Goal: Navigation & Orientation: Find specific page/section

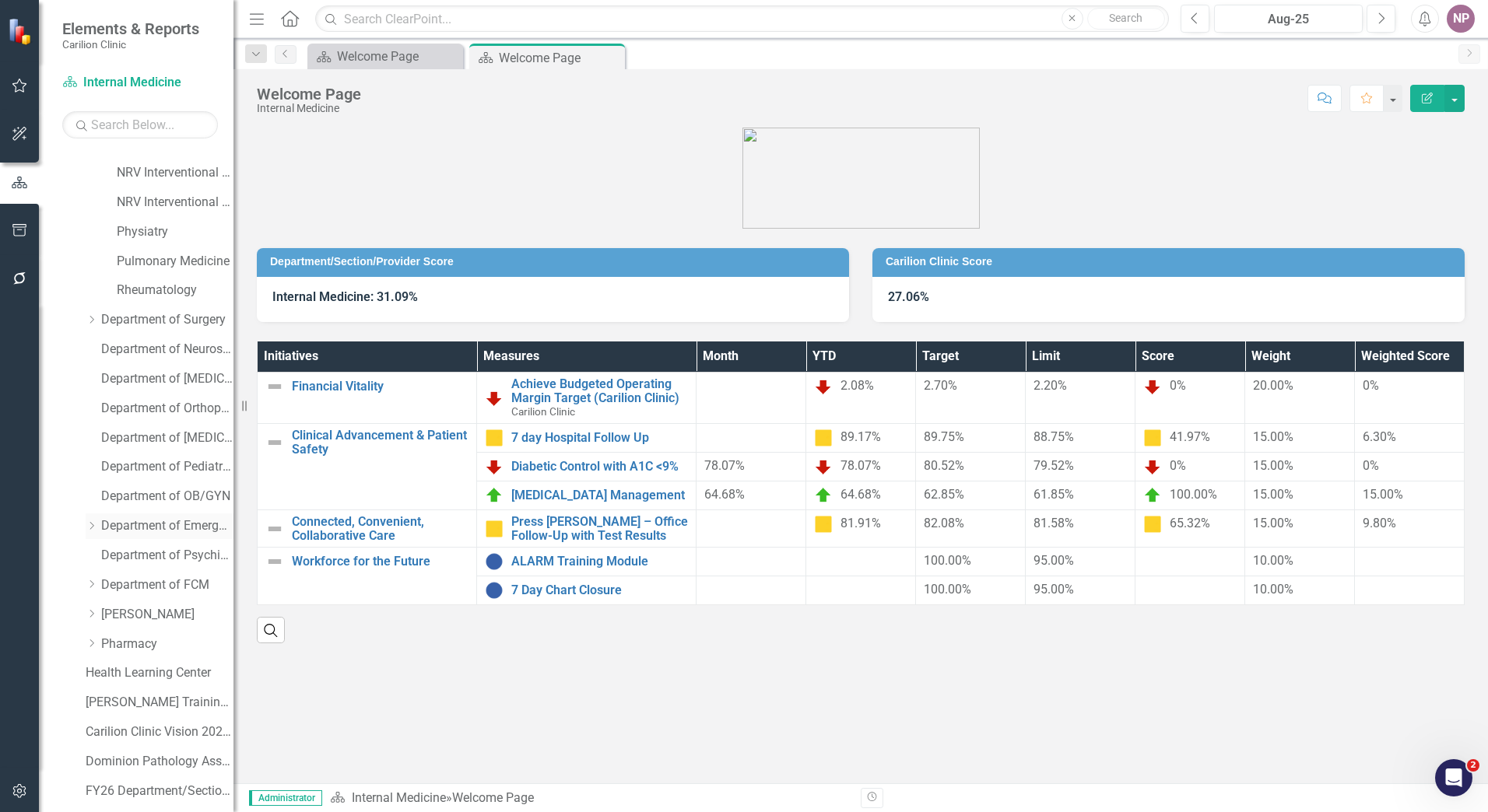
scroll to position [604, 0]
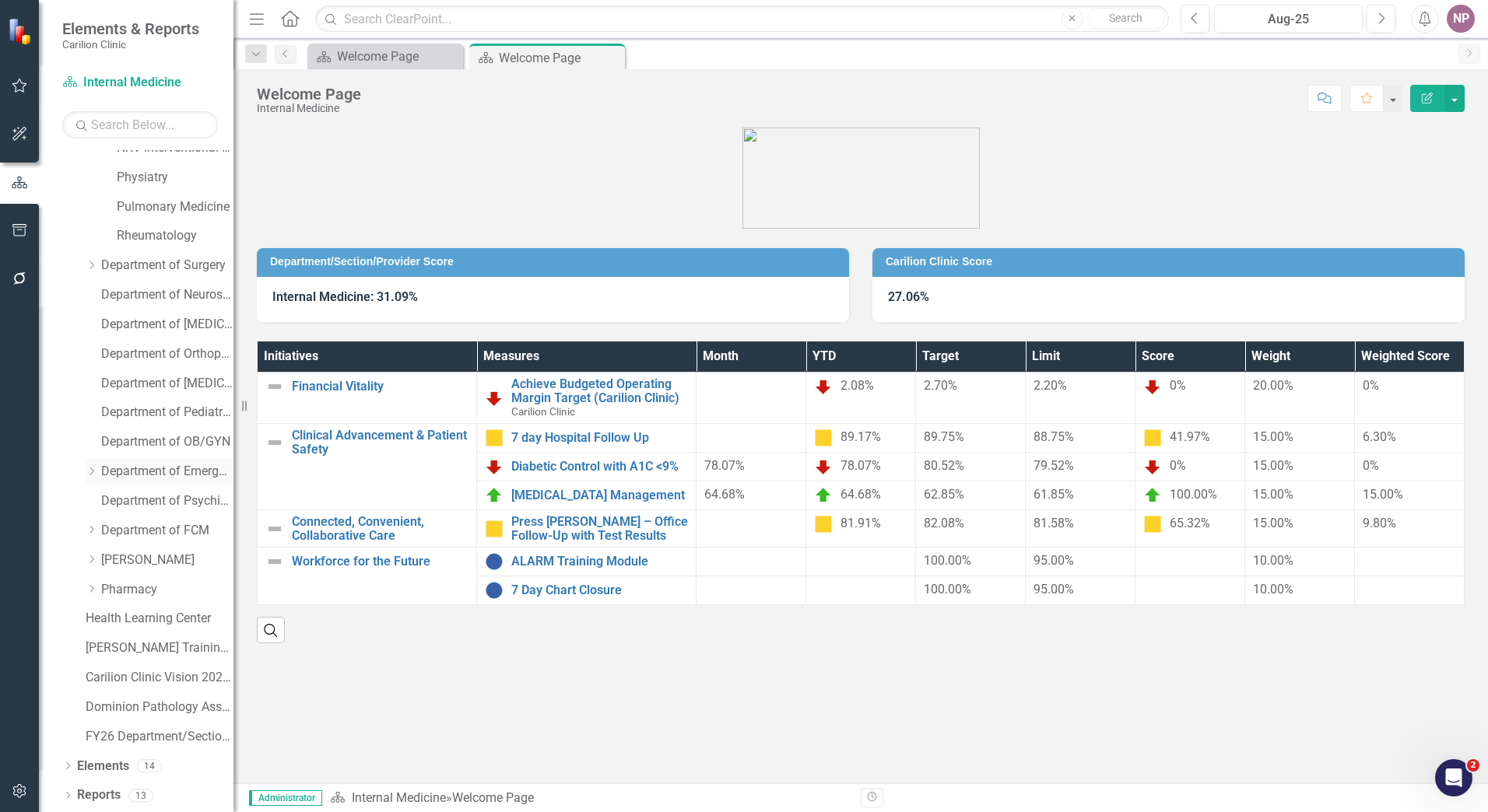
click at [135, 465] on link "Department of Emergency Medicine" at bounding box center [167, 472] width 132 height 18
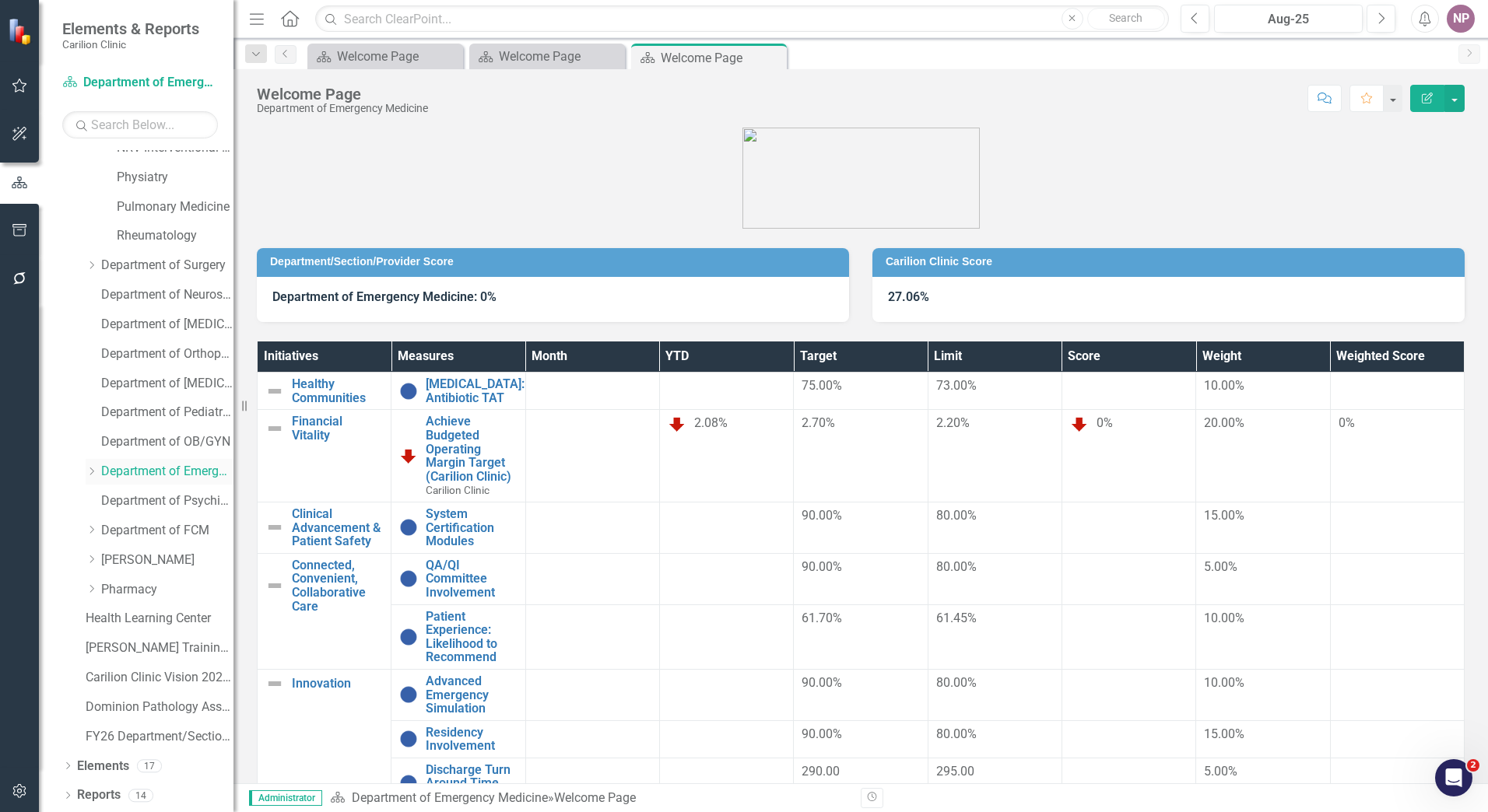
click at [90, 473] on icon "Dropdown" at bounding box center [91, 471] width 12 height 9
click at [126, 496] on link "CRMH Emergency Medicine" at bounding box center [175, 501] width 117 height 18
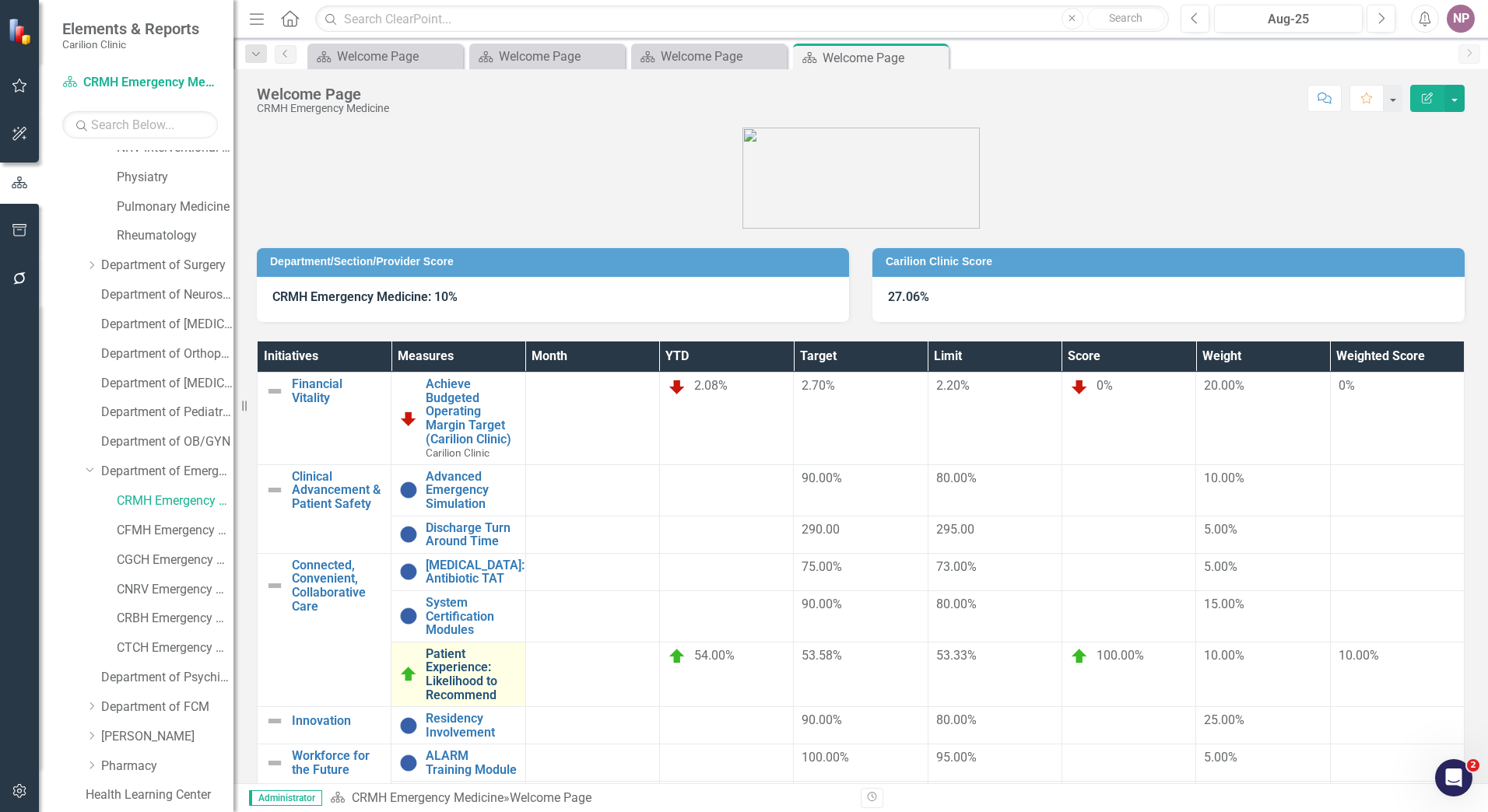
click at [517, 647] on link "Patient Experience: Likelihood to Recommend" at bounding box center [471, 674] width 91 height 54
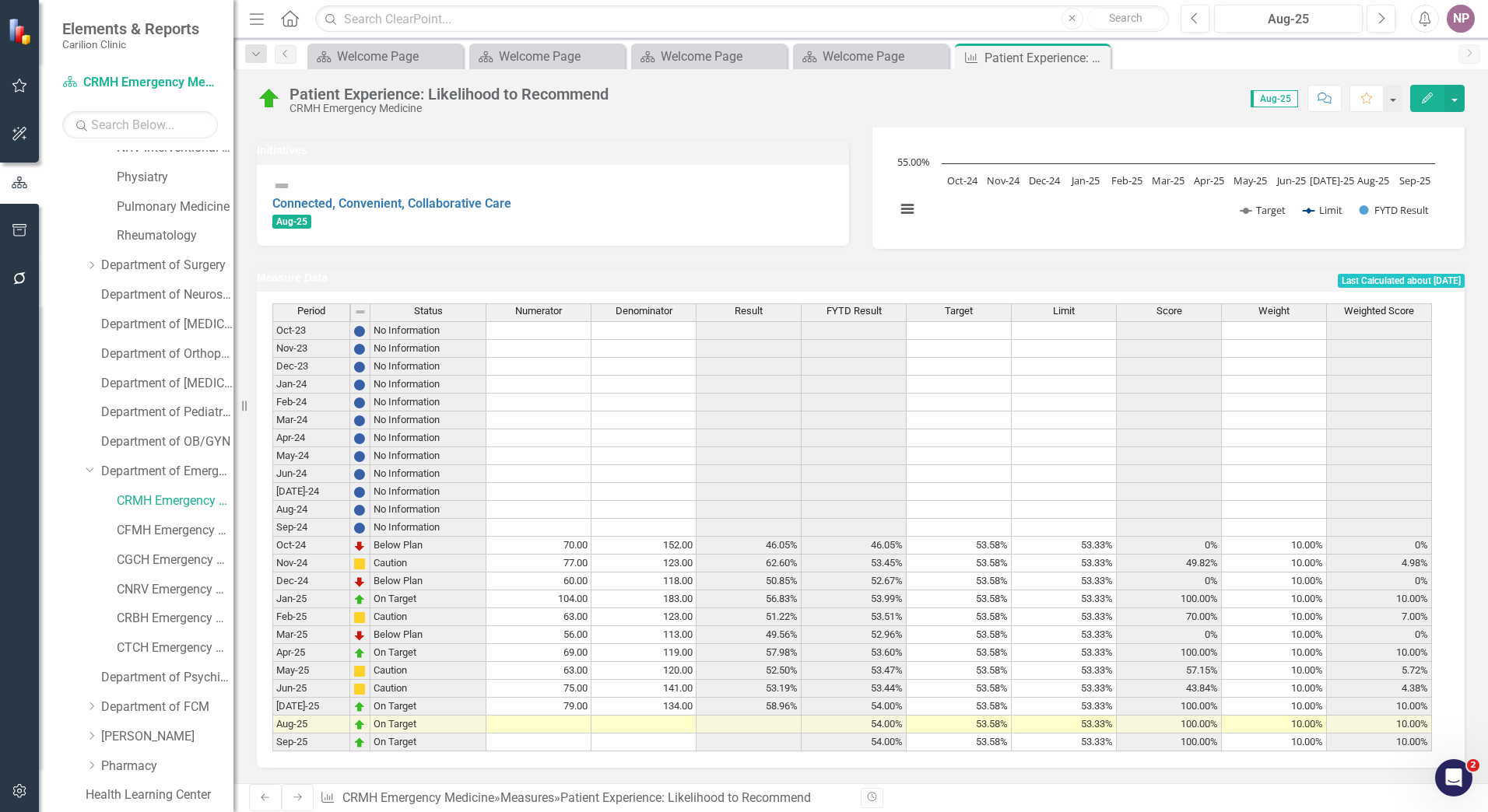
scroll to position [274, 0]
click at [177, 511] on div "CRMH Emergency Medicine" at bounding box center [175, 501] width 117 height 26
click at [172, 490] on div "CRMH Emergency Medicine" at bounding box center [175, 501] width 117 height 26
click at [172, 503] on link "CRMH Emergency Medicine" at bounding box center [175, 501] width 117 height 18
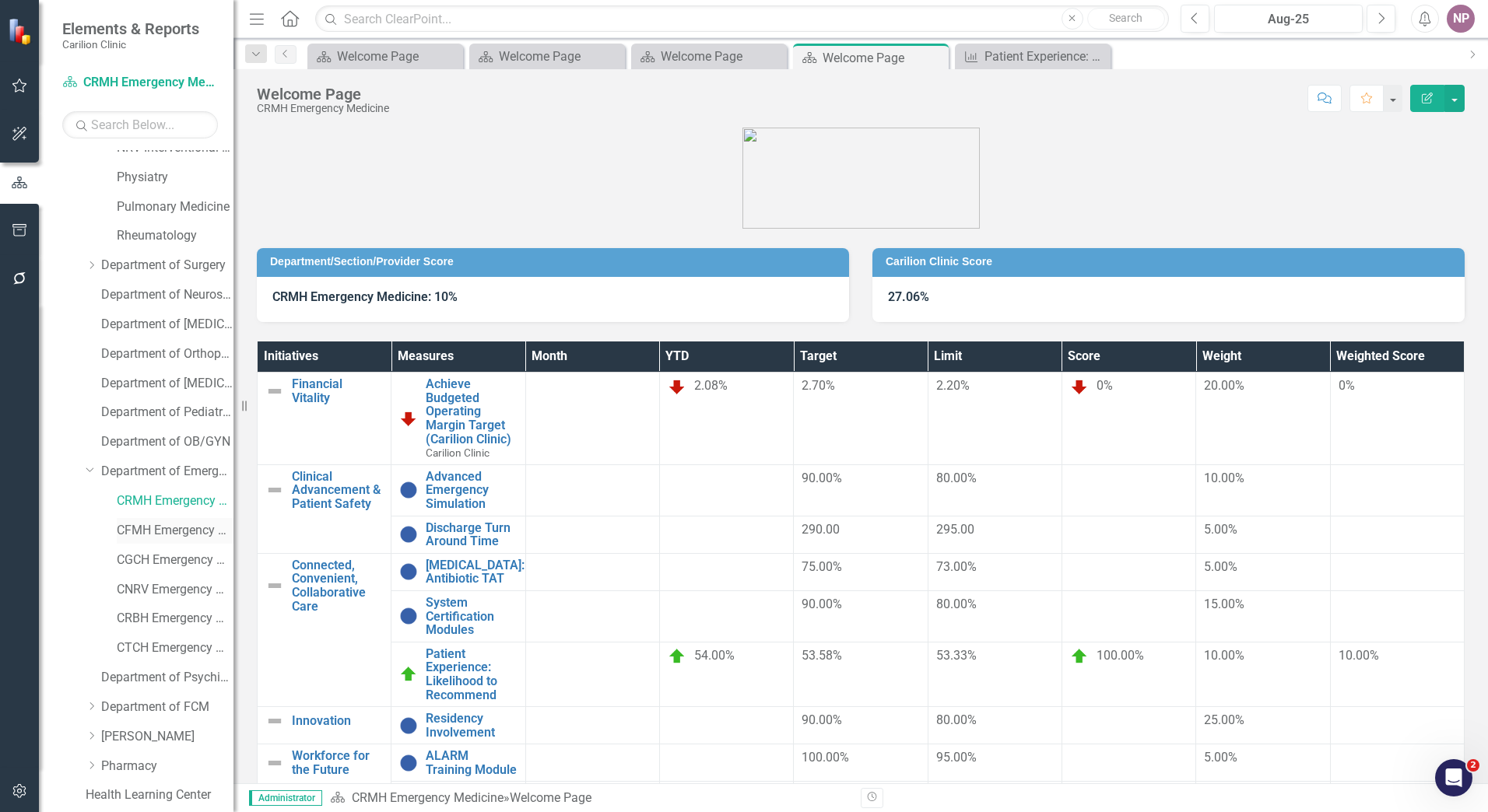
click at [157, 525] on link "CFMH Emergency Medicine" at bounding box center [175, 531] width 117 height 18
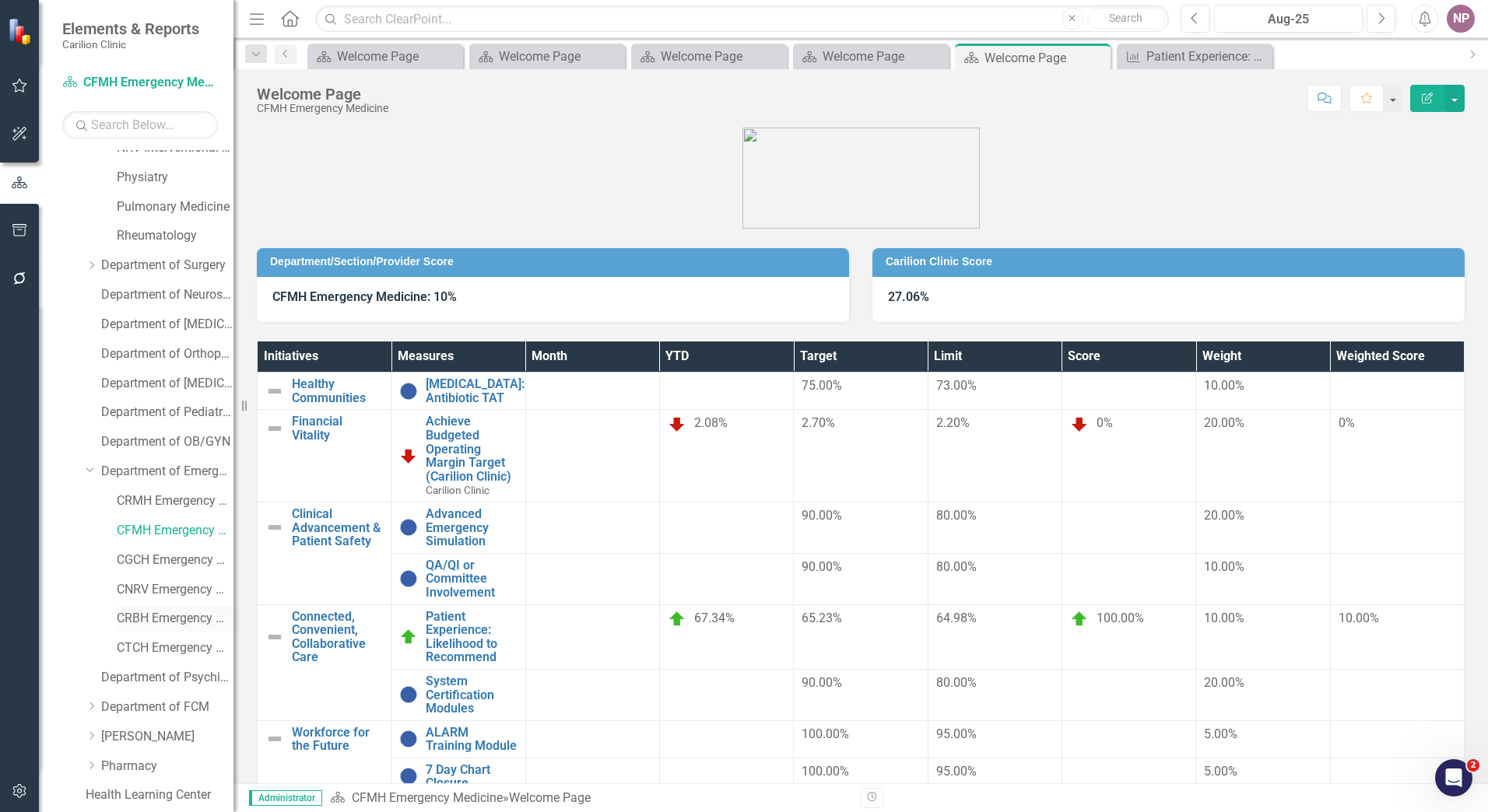
click at [160, 611] on link "CRBH Emergency Medicine" at bounding box center [175, 619] width 117 height 18
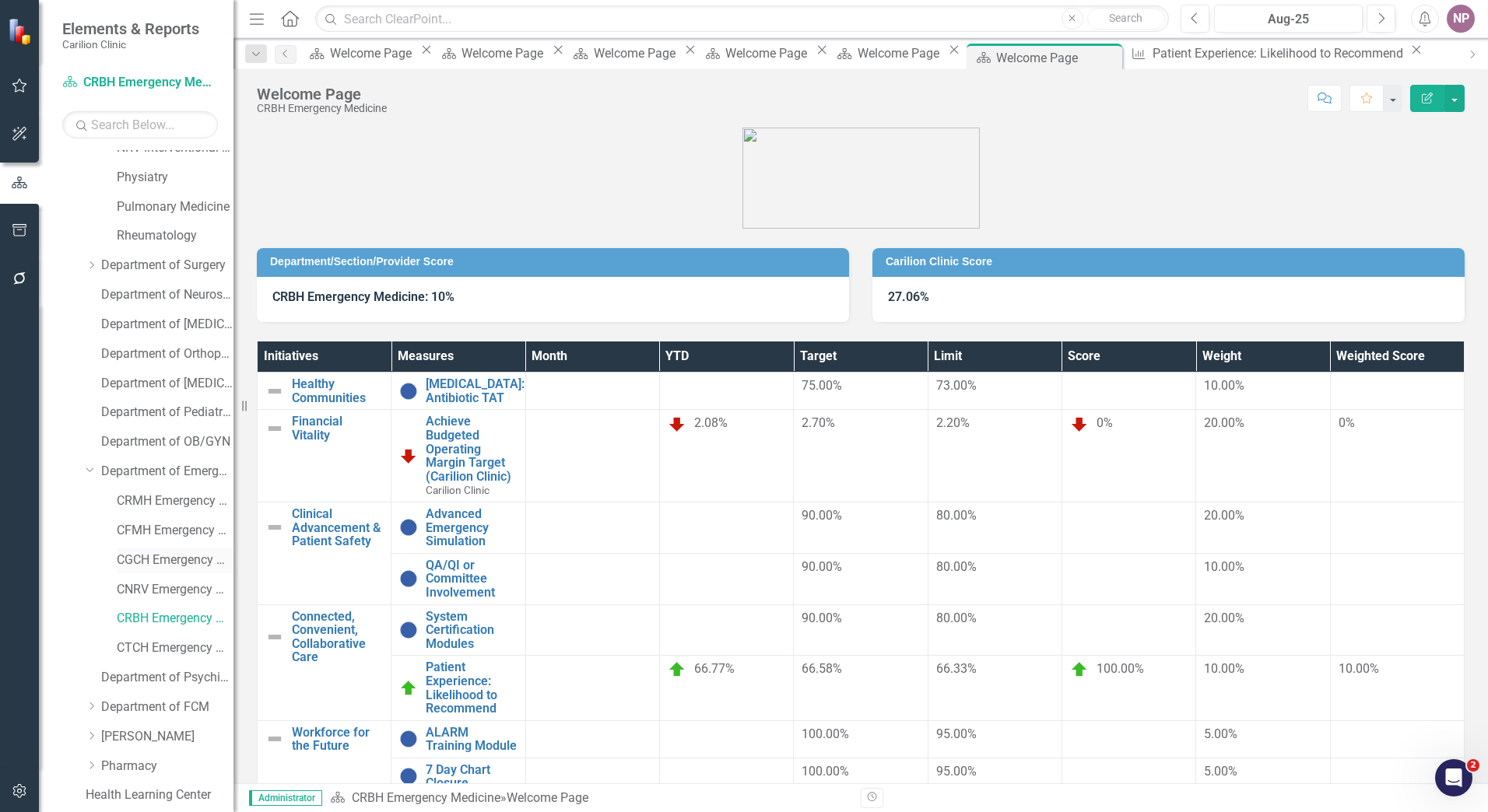
click at [165, 563] on link "CGCH Emergency Medicine" at bounding box center [175, 560] width 117 height 18
click at [166, 590] on link "CNRV Emergency Medicine" at bounding box center [175, 590] width 117 height 18
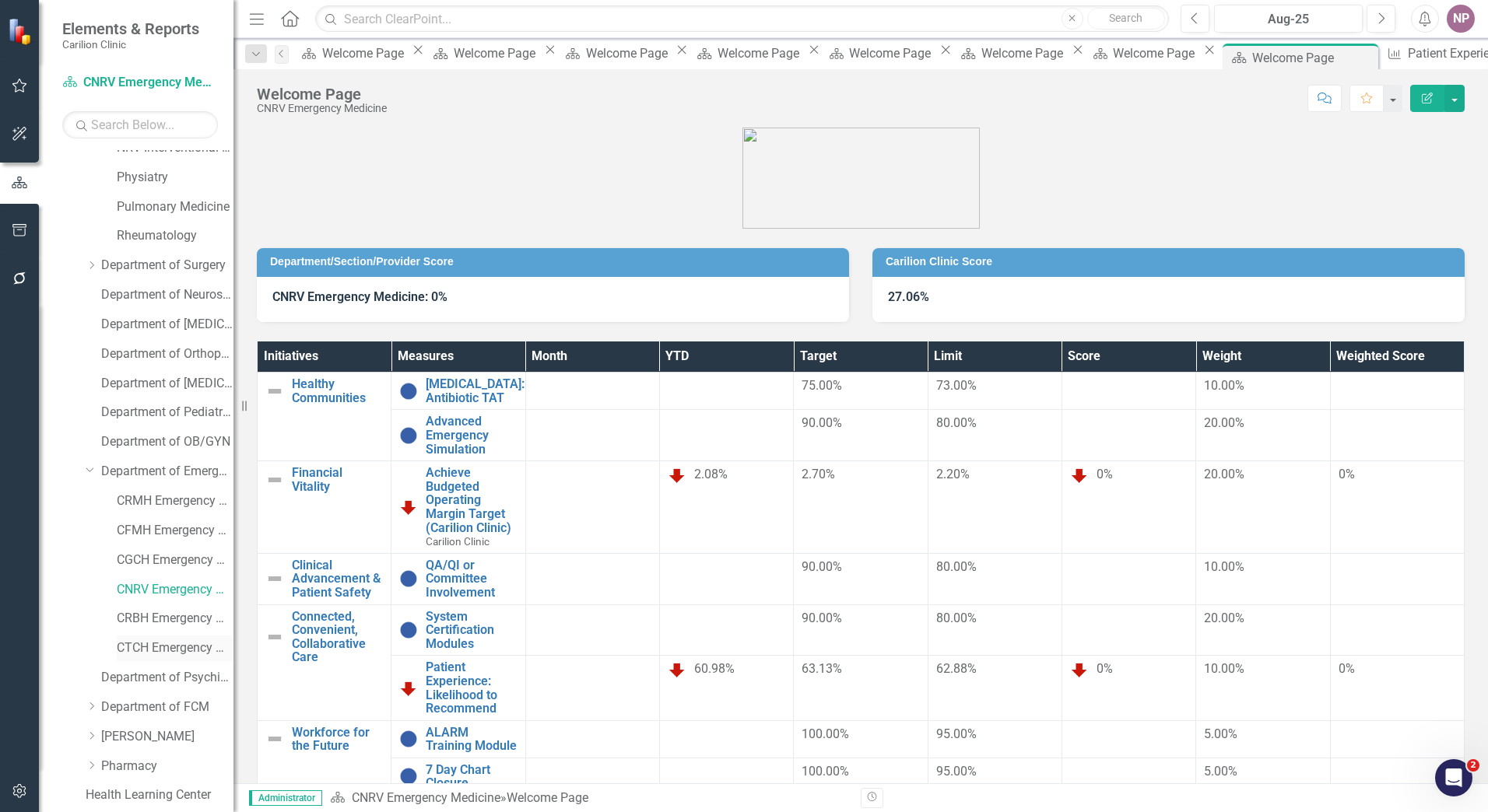
click at [164, 644] on link "CTCH Emergency Medicine" at bounding box center [175, 649] width 117 height 18
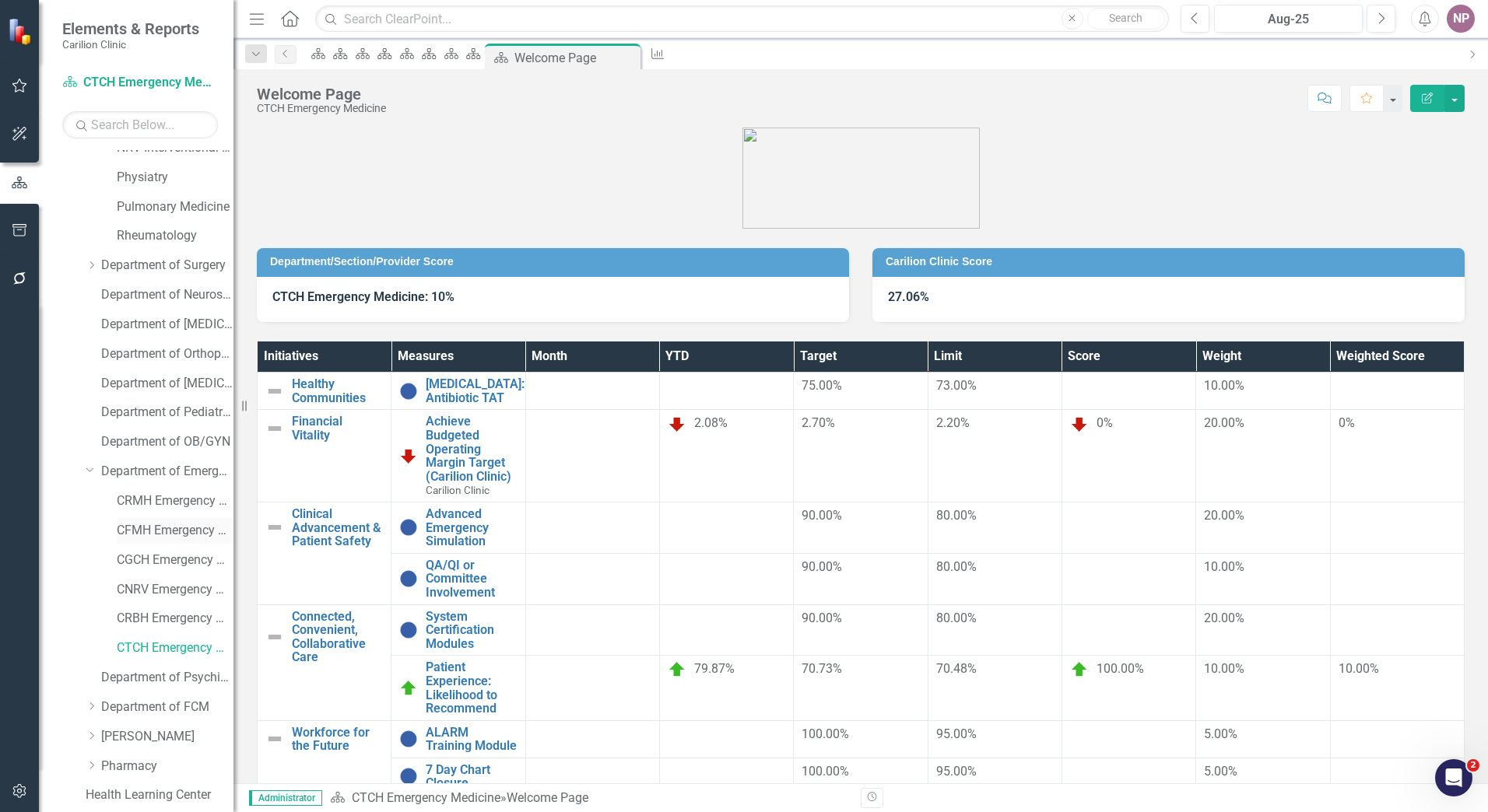
click at [163, 527] on link "CFMH Emergency Medicine" at bounding box center [175, 531] width 117 height 18
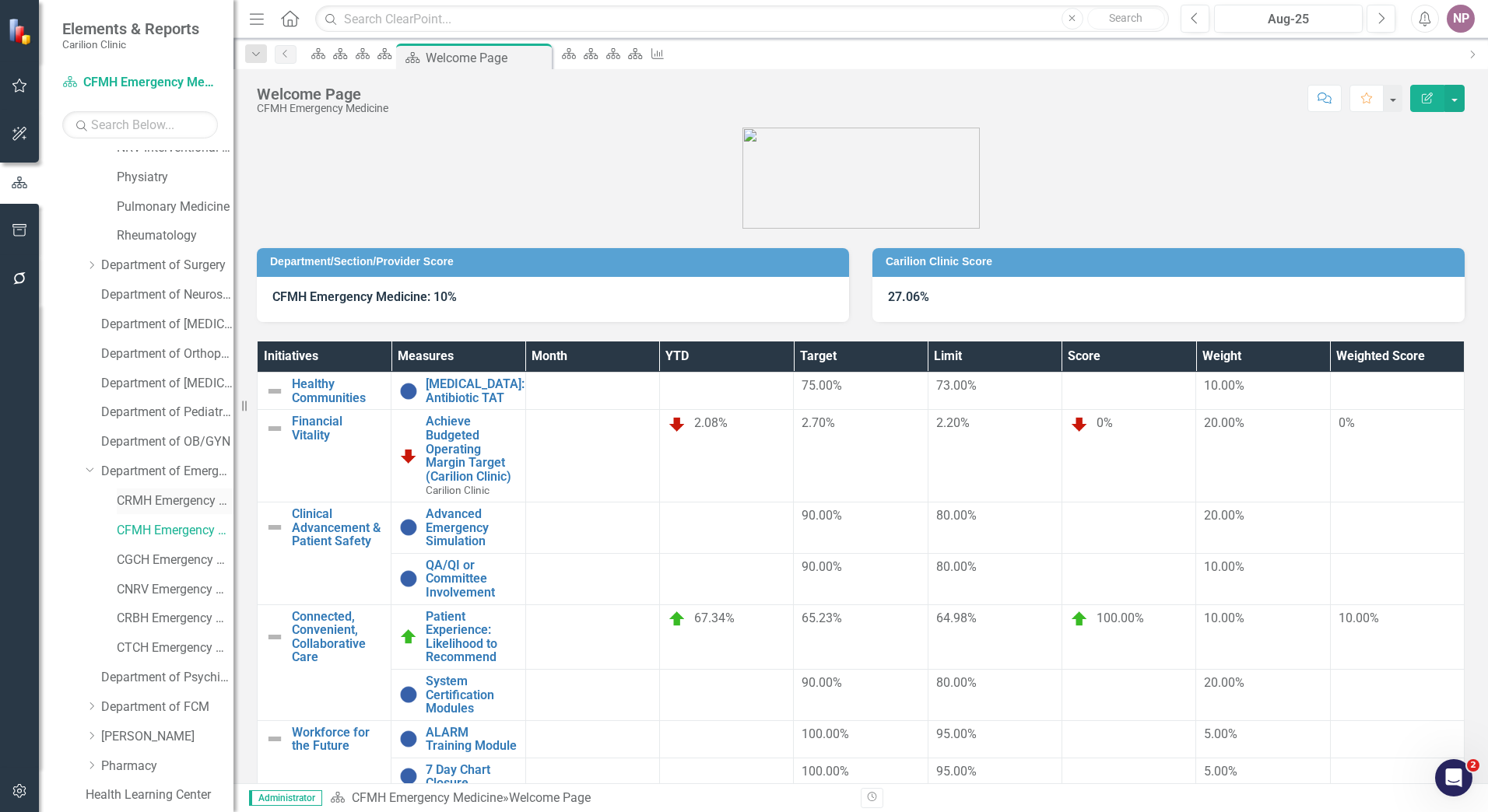
click at [139, 506] on link "CRMH Emergency Medicine" at bounding box center [175, 501] width 117 height 18
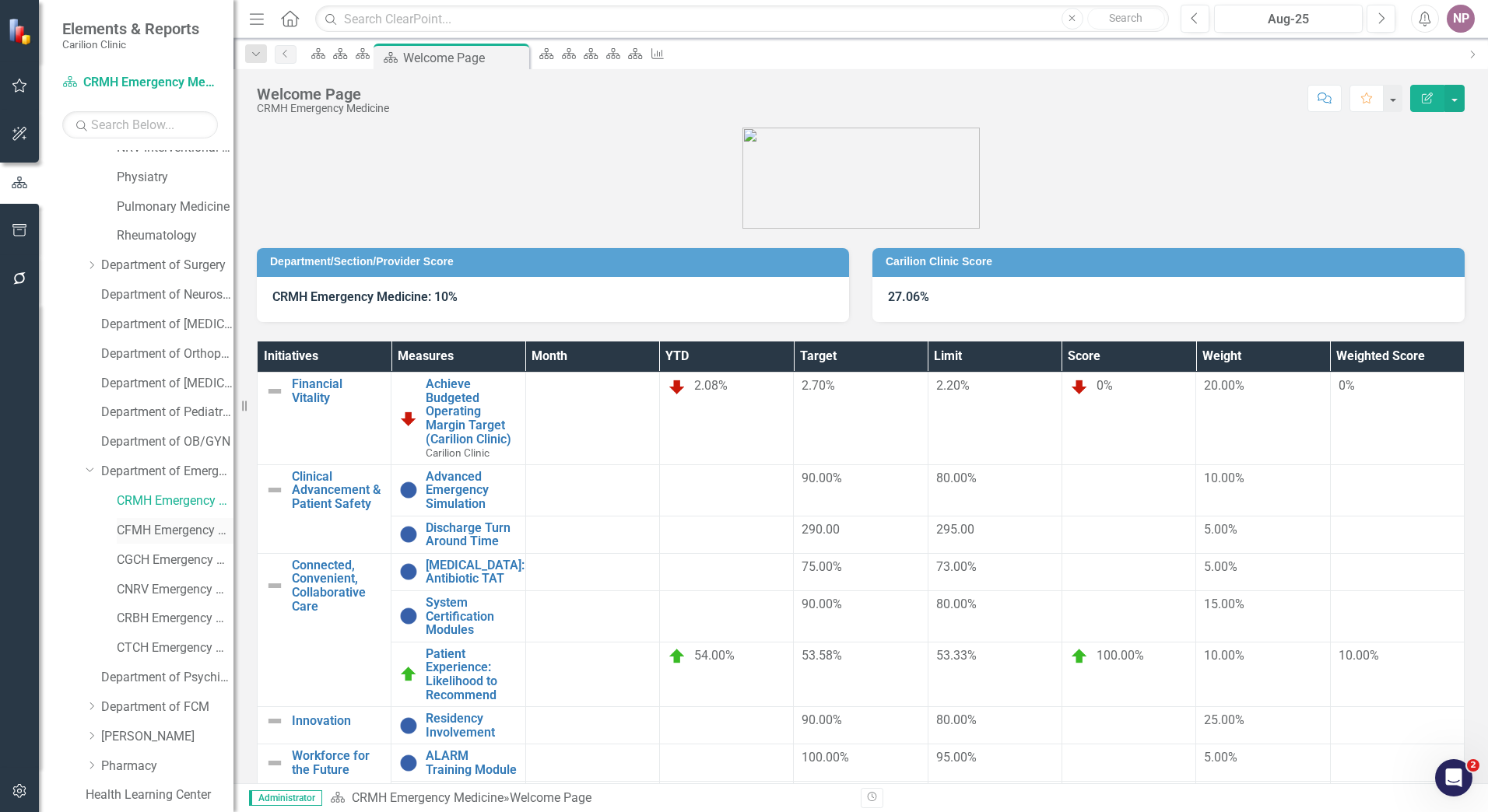
click at [164, 529] on link "CFMH Emergency Medicine" at bounding box center [175, 531] width 117 height 18
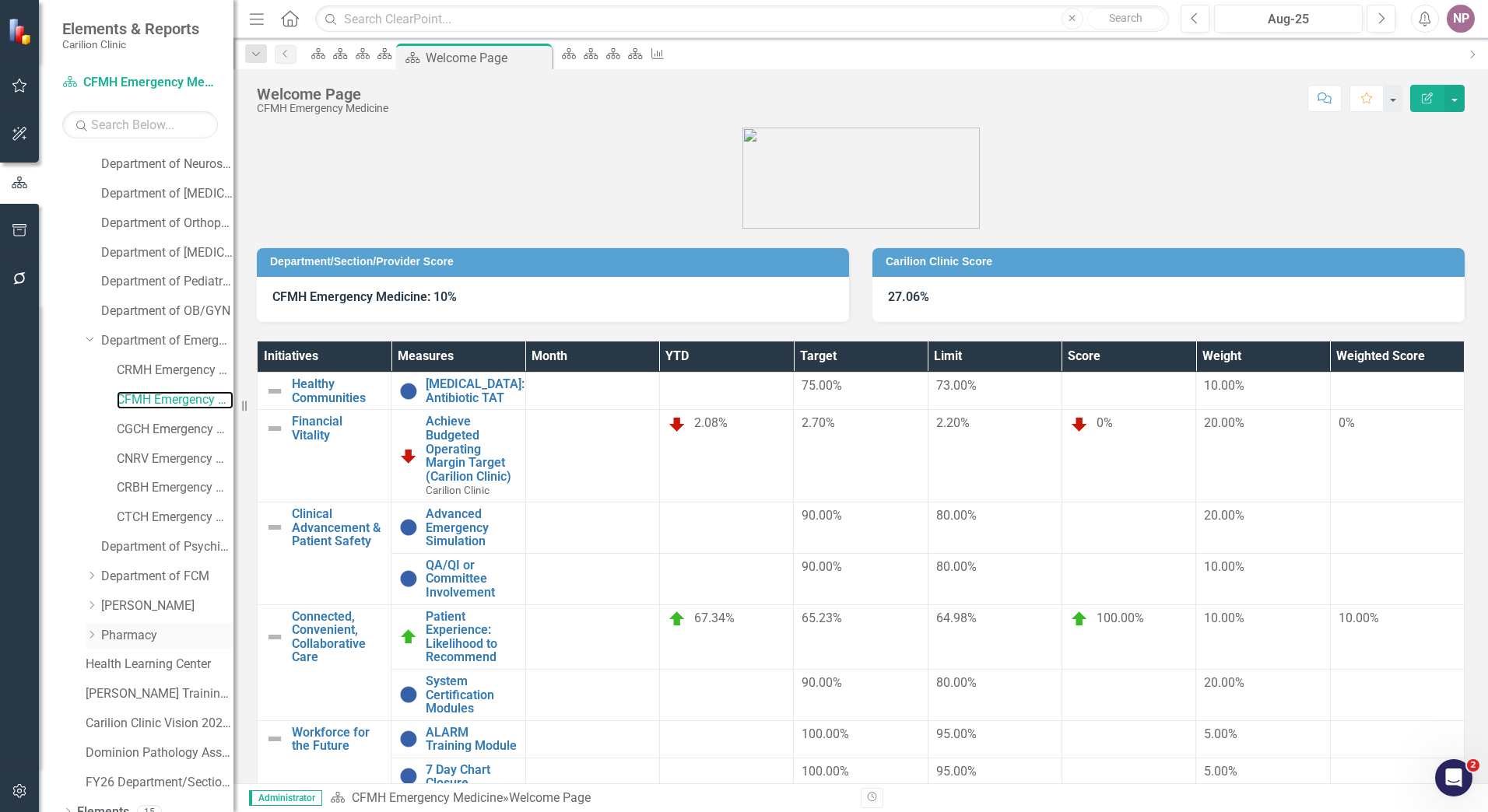
scroll to position [780, 0]
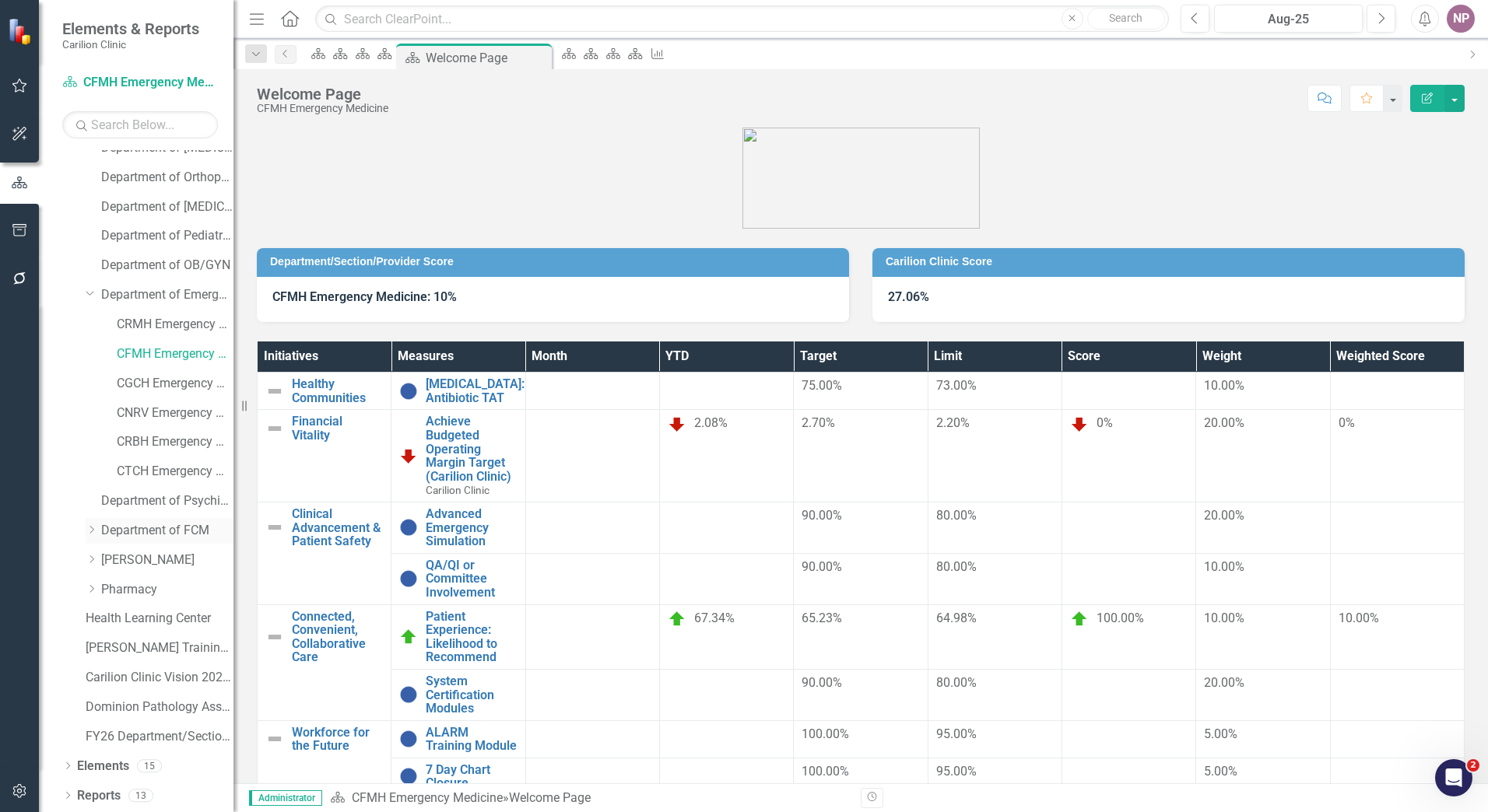
click at [90, 524] on div "Dropdown" at bounding box center [91, 531] width 12 height 13
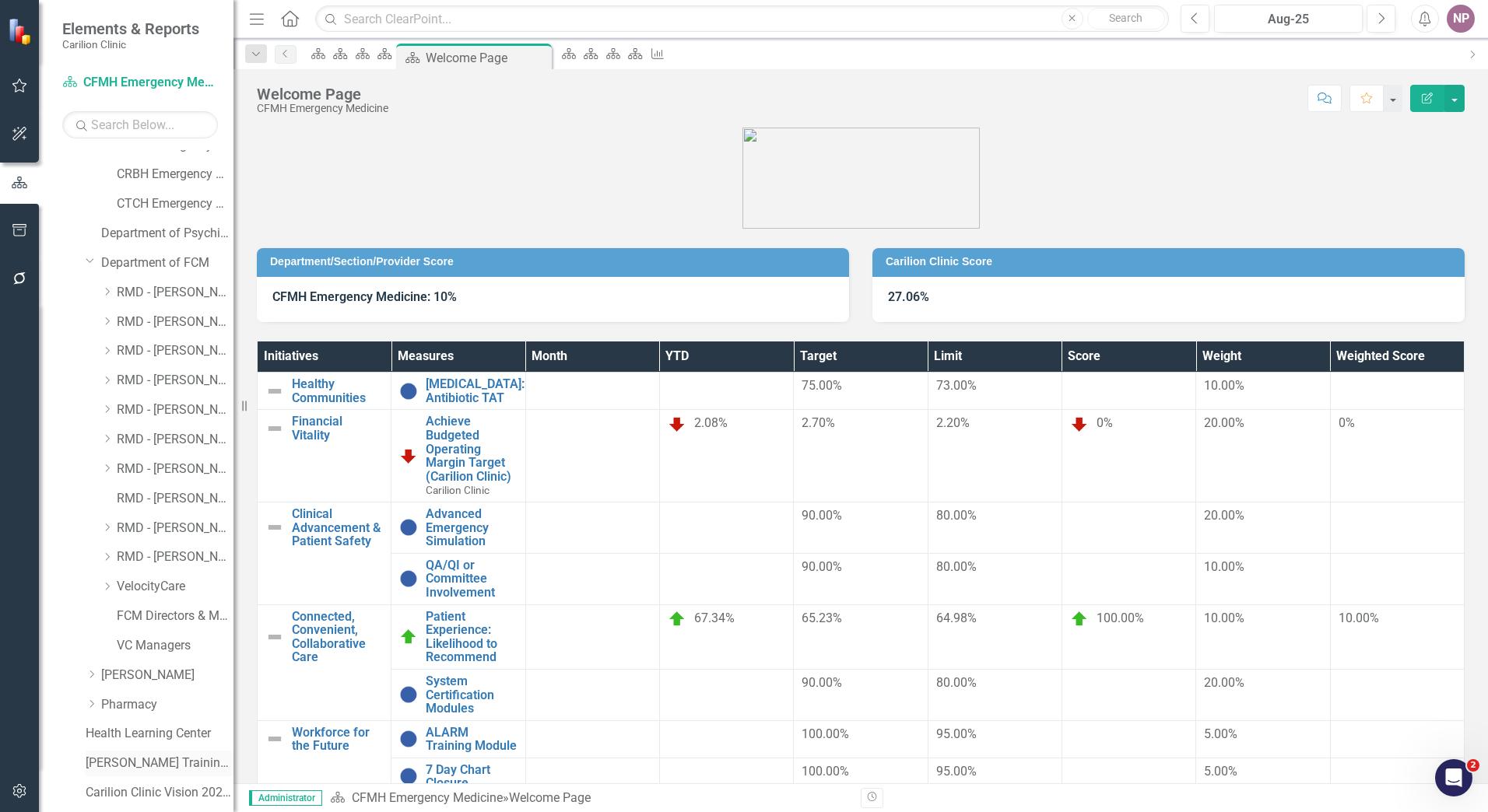
scroll to position [1092, 0]
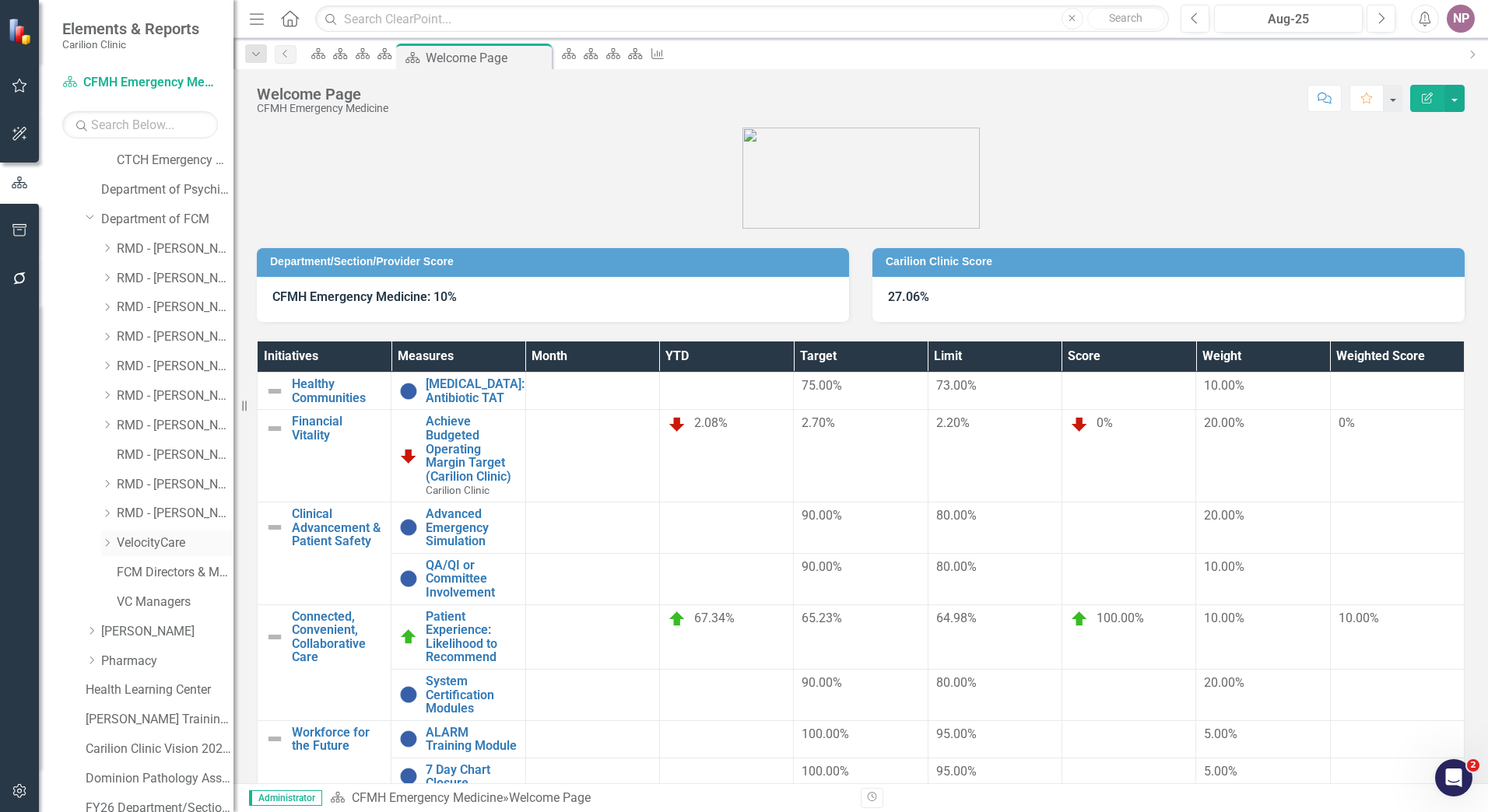
click at [146, 540] on link "VelocityCare" at bounding box center [175, 543] width 117 height 18
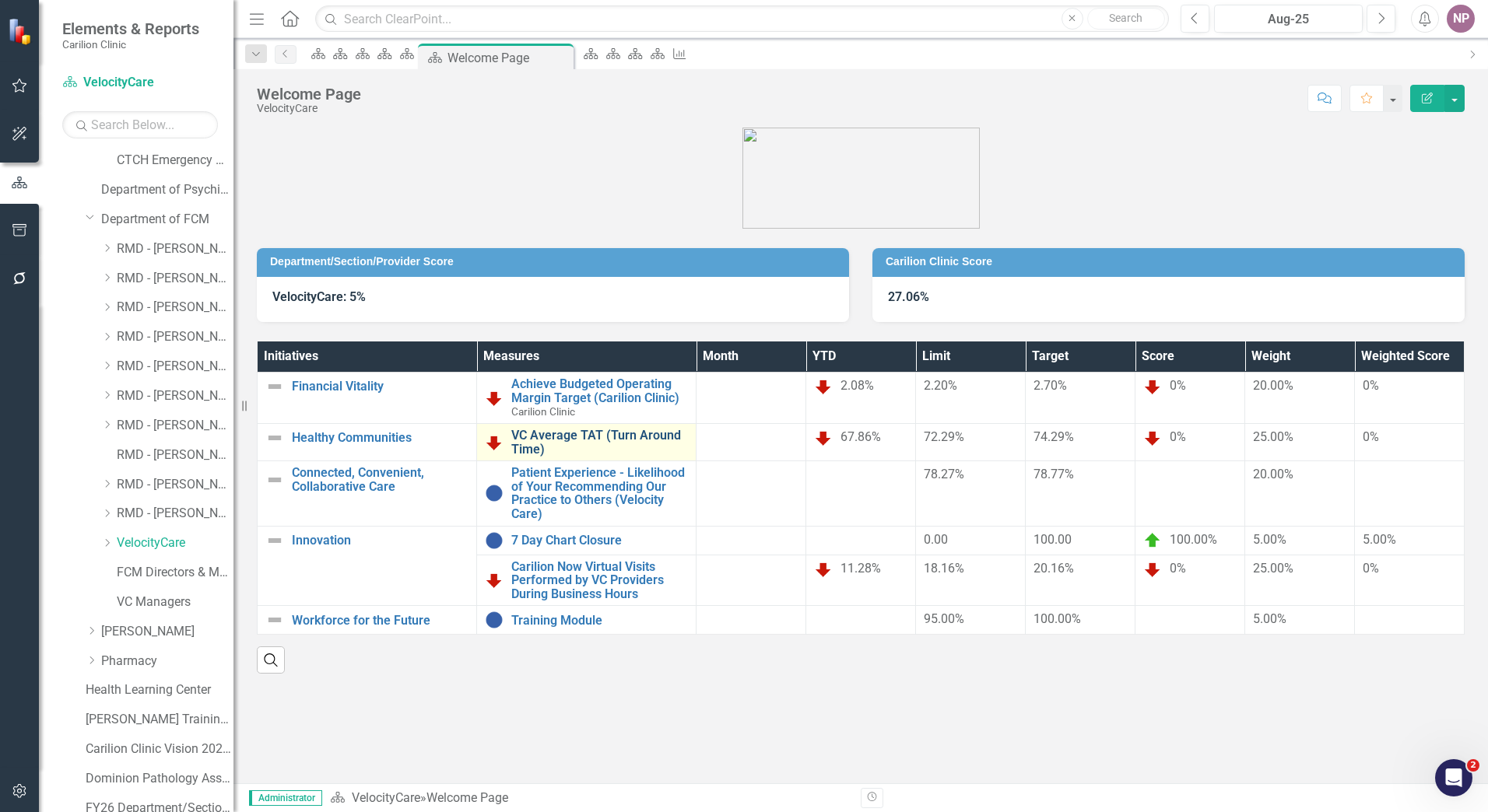
click at [528, 441] on link "VC Average TAT (Turn Around Time)" at bounding box center [600, 442] width 177 height 27
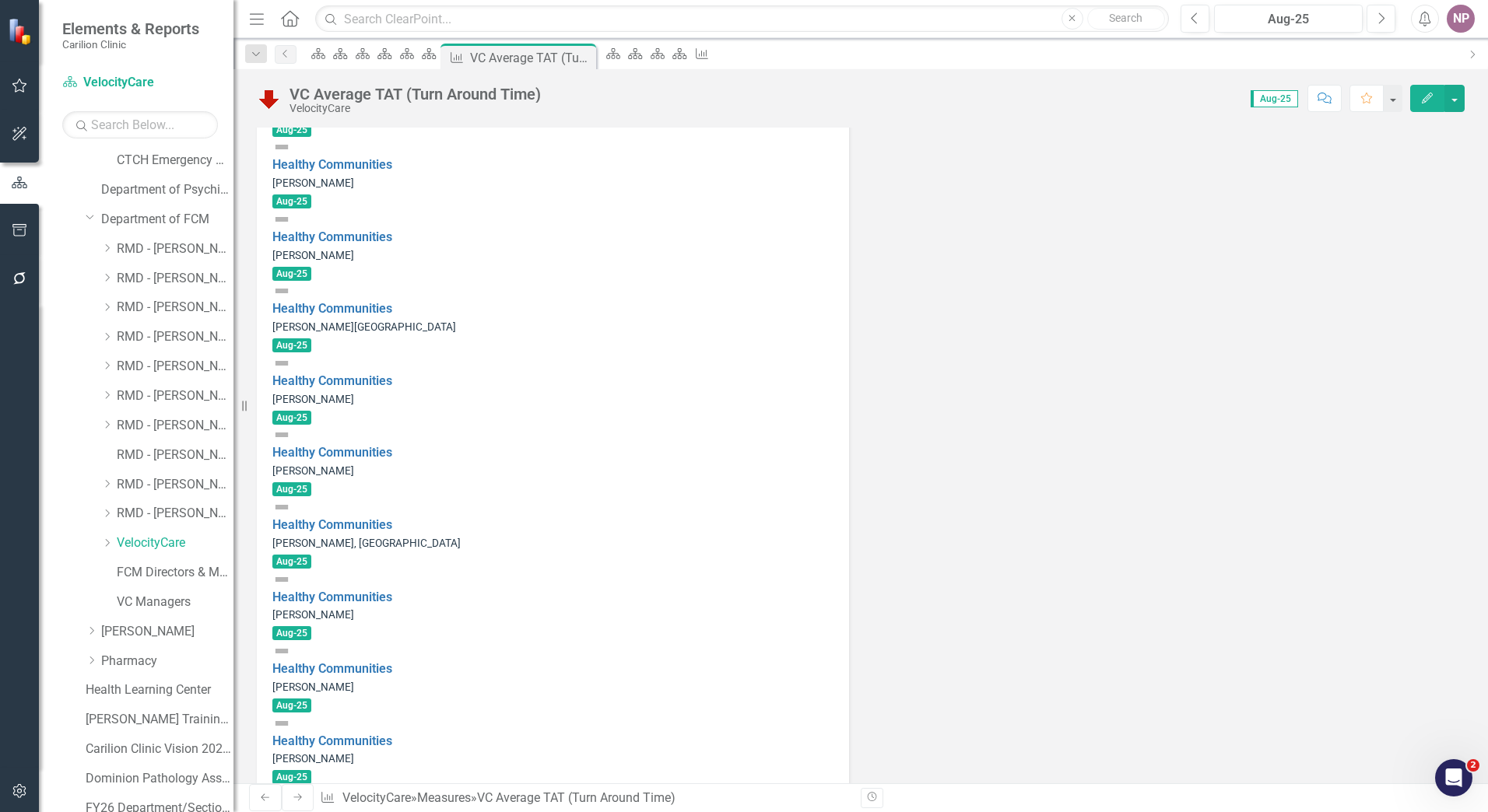
scroll to position [2035, 0]
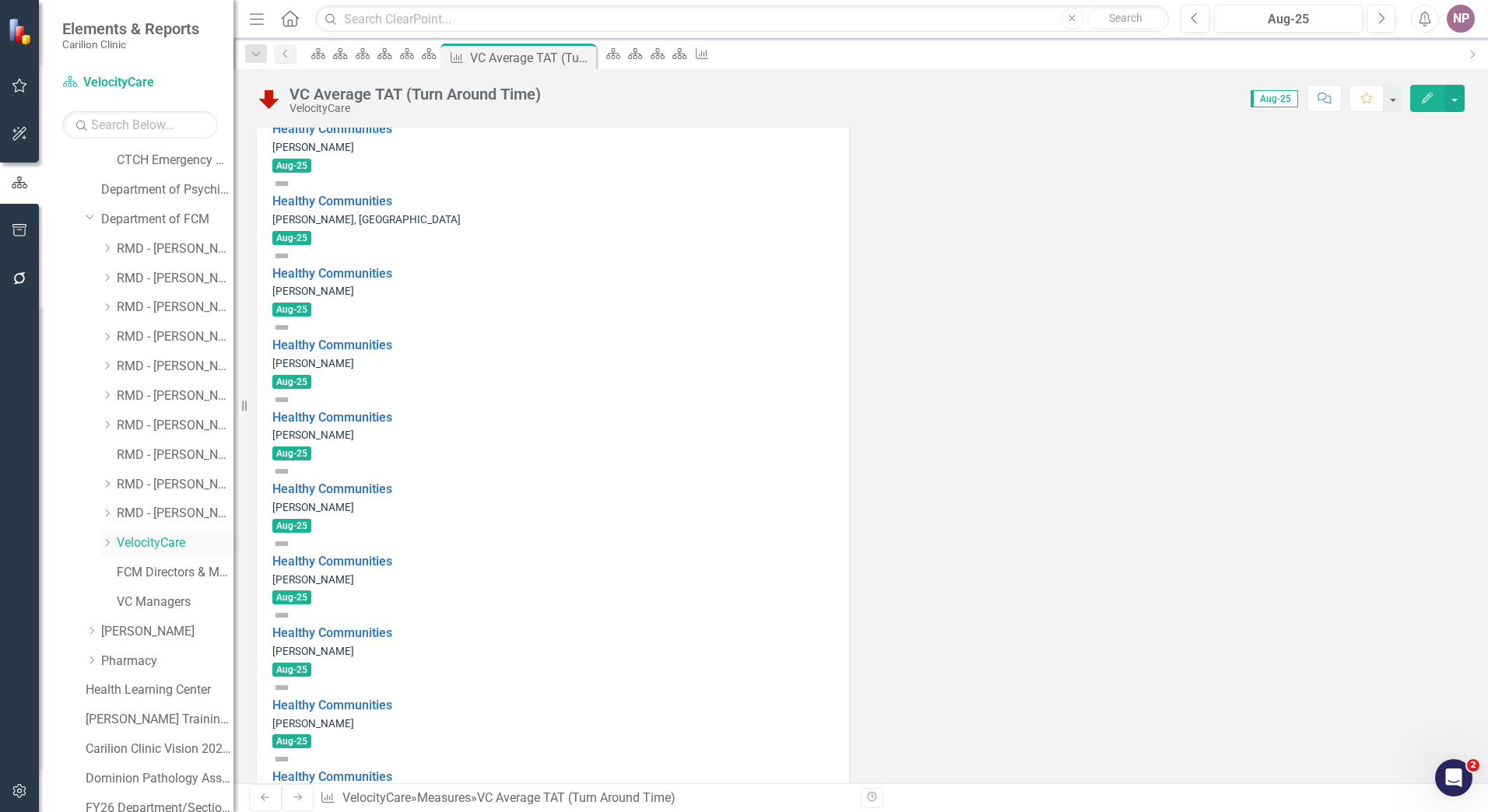
click at [178, 544] on link "VelocityCare" at bounding box center [175, 543] width 117 height 18
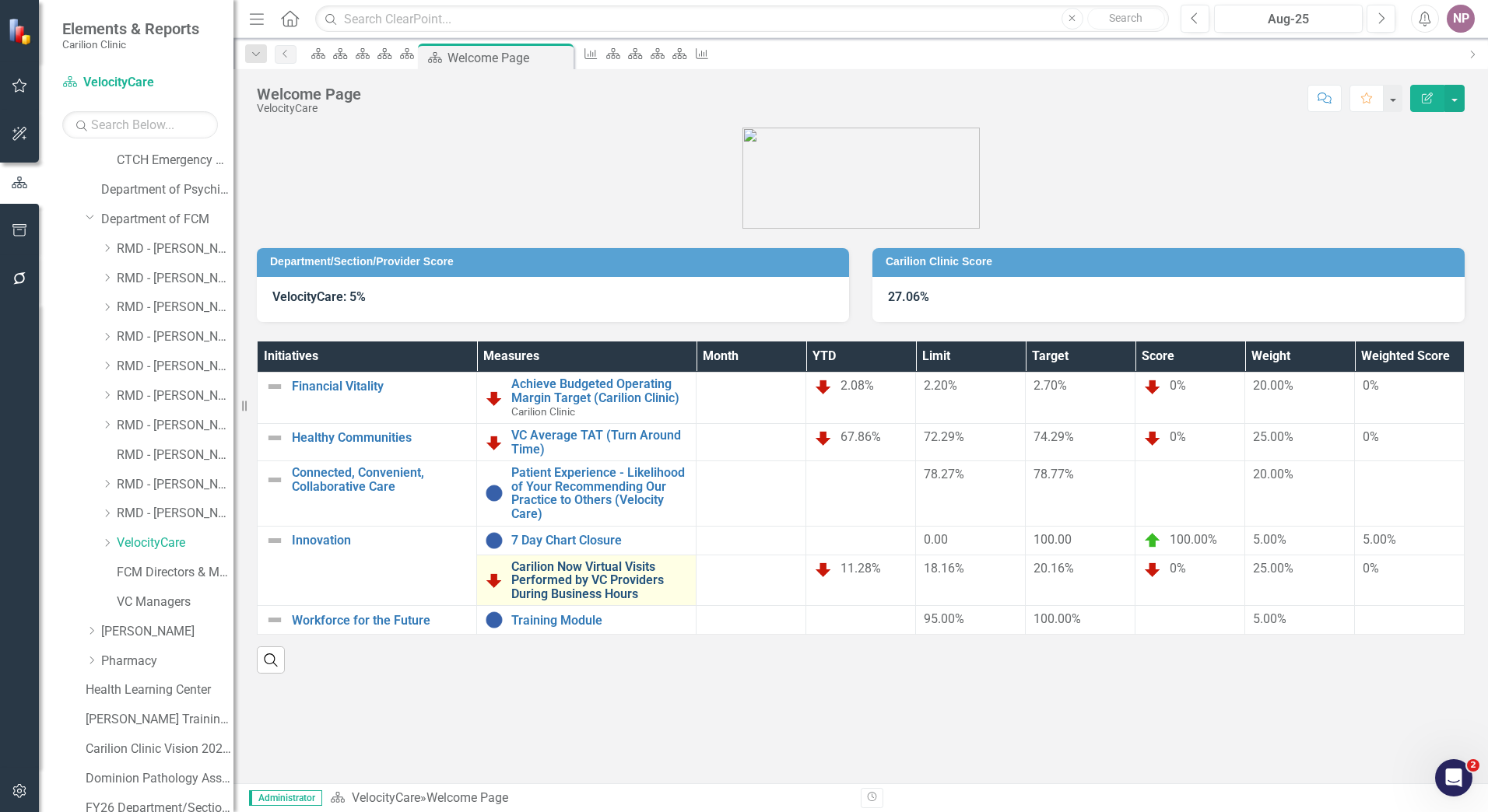
click at [608, 573] on link "Carilion Now Virtual Visits Performed by VC Providers During Business Hours" at bounding box center [600, 581] width 177 height 41
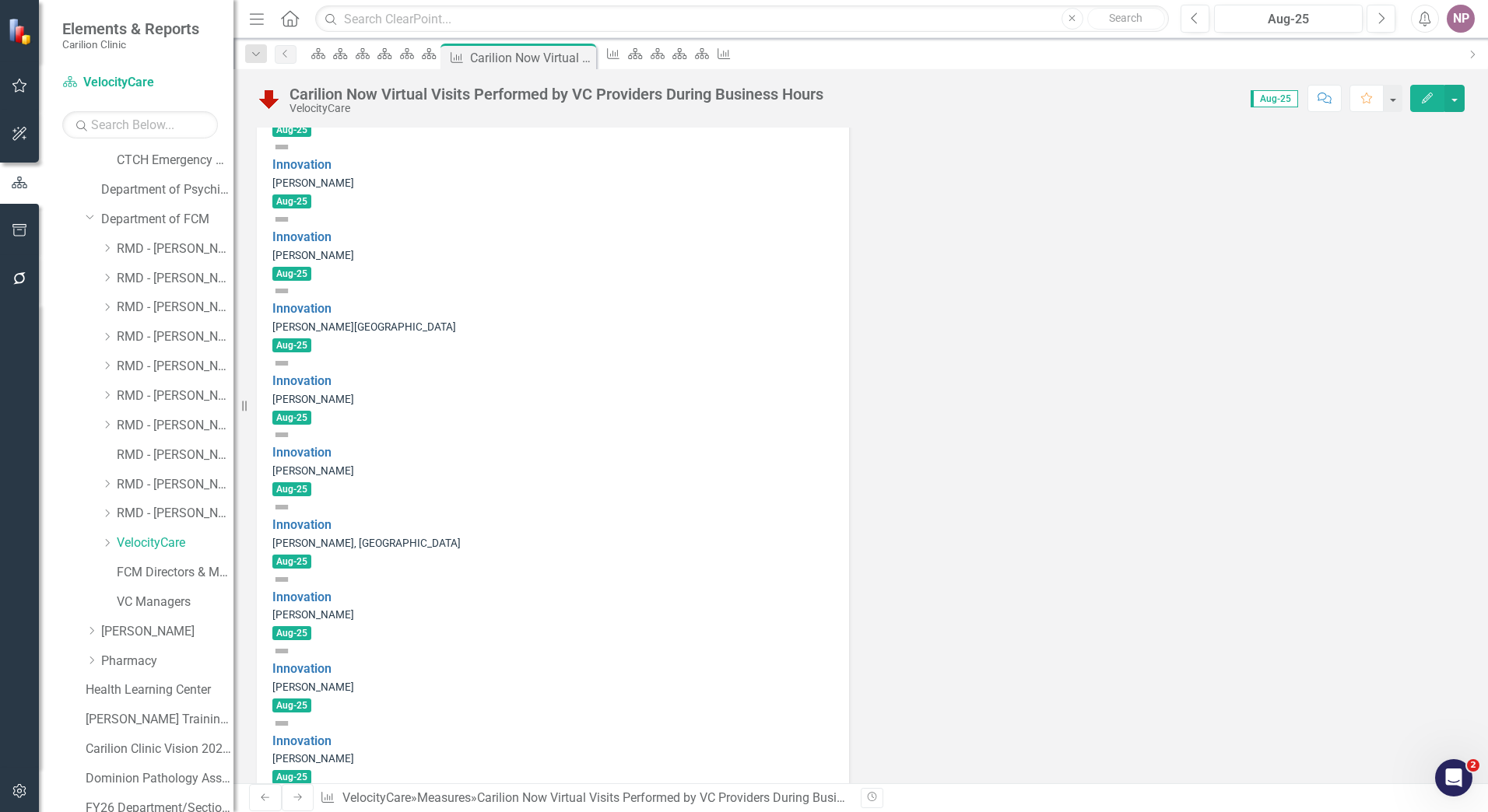
scroll to position [2035, 0]
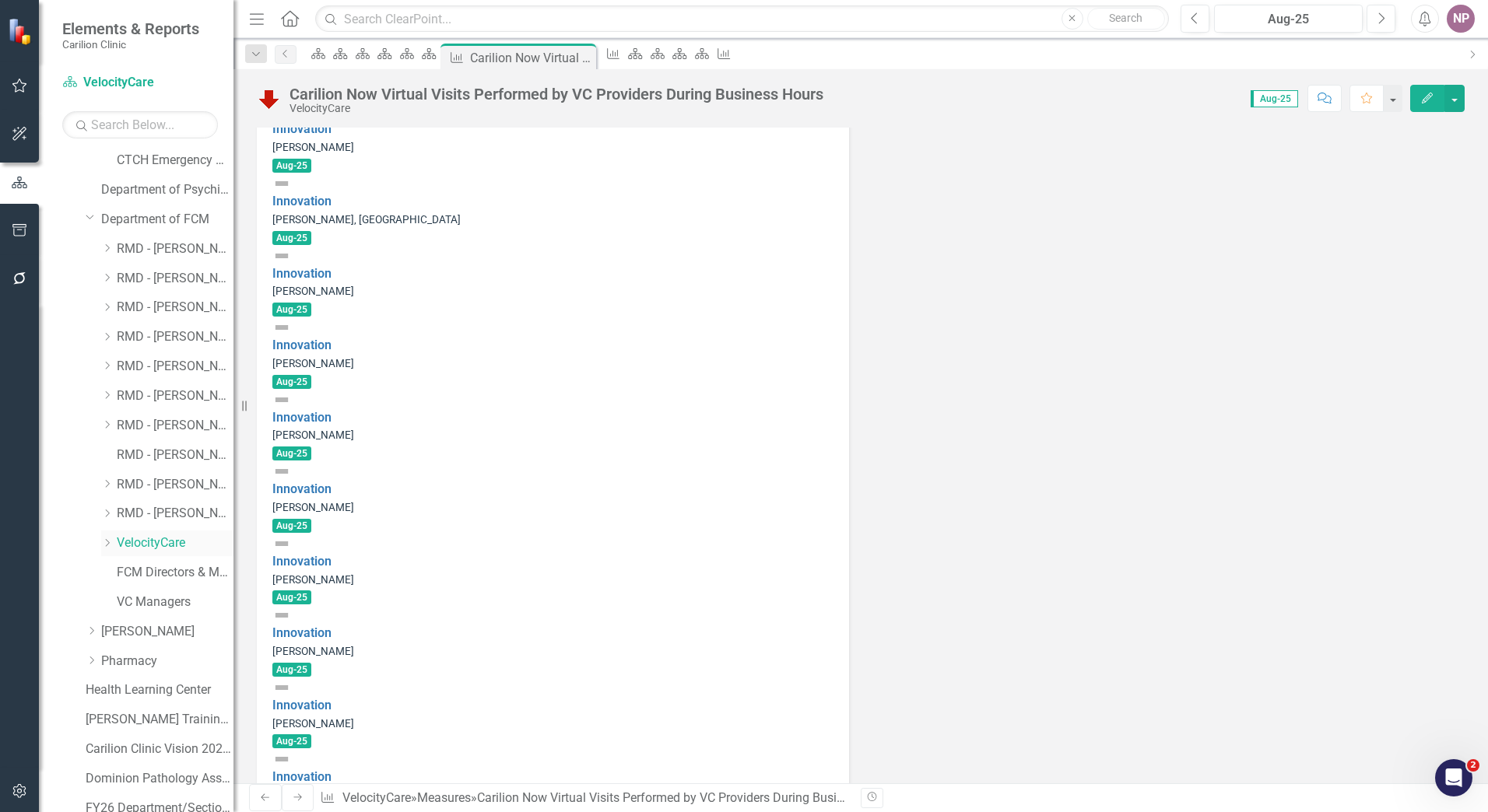
click at [160, 541] on link "VelocityCare" at bounding box center [175, 543] width 117 height 18
